Goal: Find specific page/section: Find specific page/section

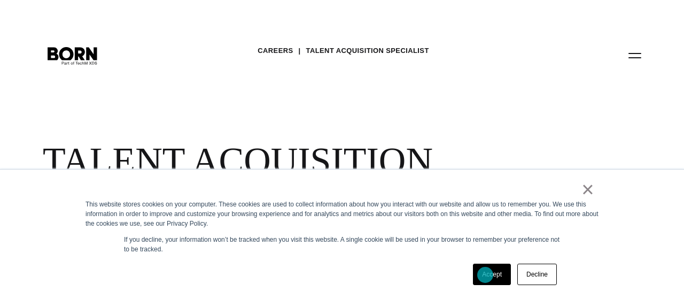
click at [485, 275] on link "Accept" at bounding box center [492, 273] width 38 height 21
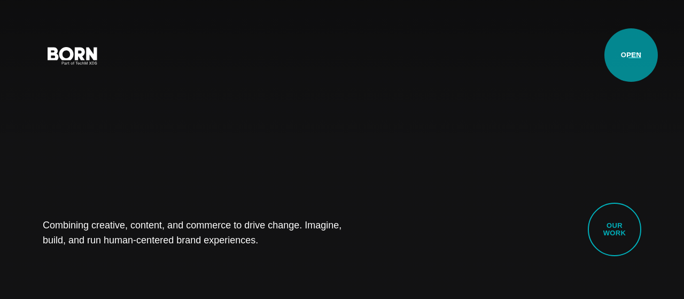
click at [631, 55] on button "Primary Menu" at bounding box center [635, 55] width 26 height 22
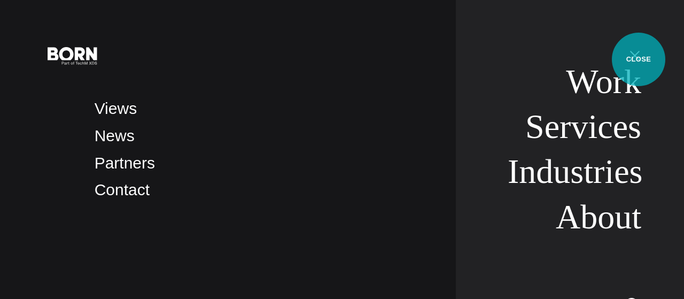
click at [638, 59] on button "Primary Menu" at bounding box center [635, 55] width 26 height 22
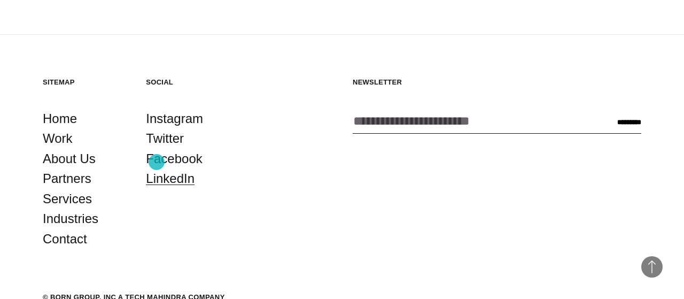
scroll to position [2367, 0]
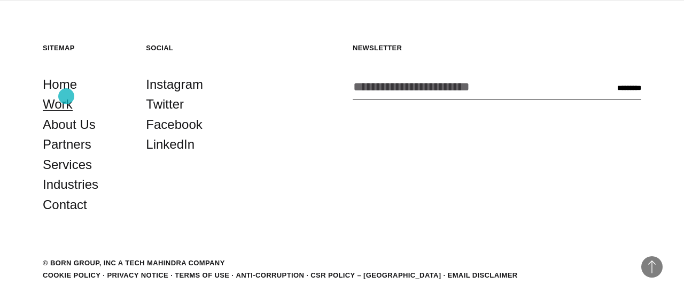
click at [66, 96] on link "Work" at bounding box center [58, 104] width 30 height 20
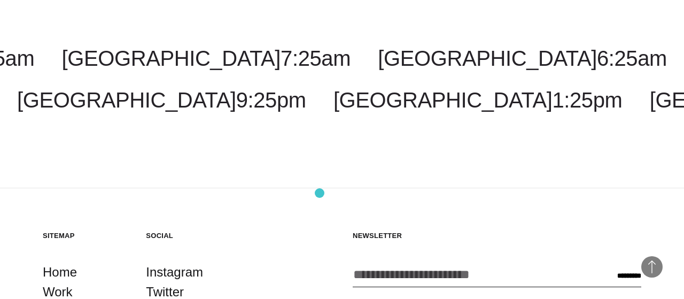
scroll to position [3000, 0]
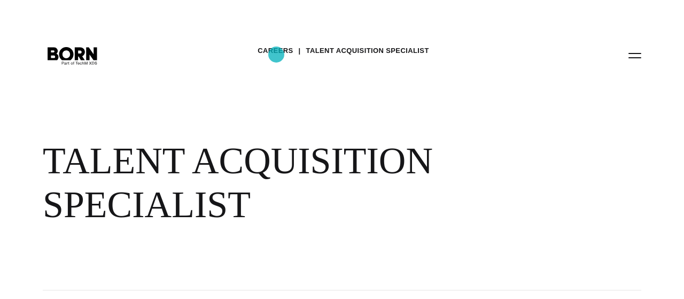
click at [276, 54] on link "Careers" at bounding box center [274, 51] width 35 height 16
